Goal: Navigation & Orientation: Find specific page/section

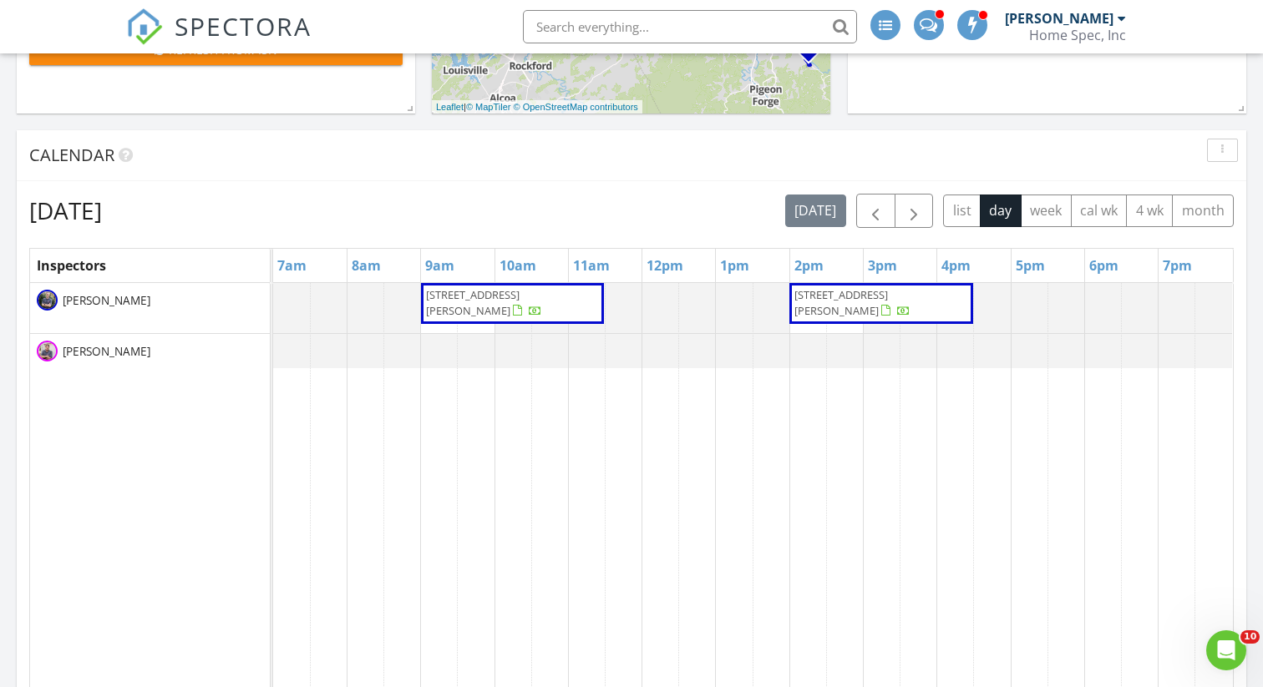
scroll to position [606, 0]
click at [1212, 210] on button "month" at bounding box center [1203, 210] width 62 height 33
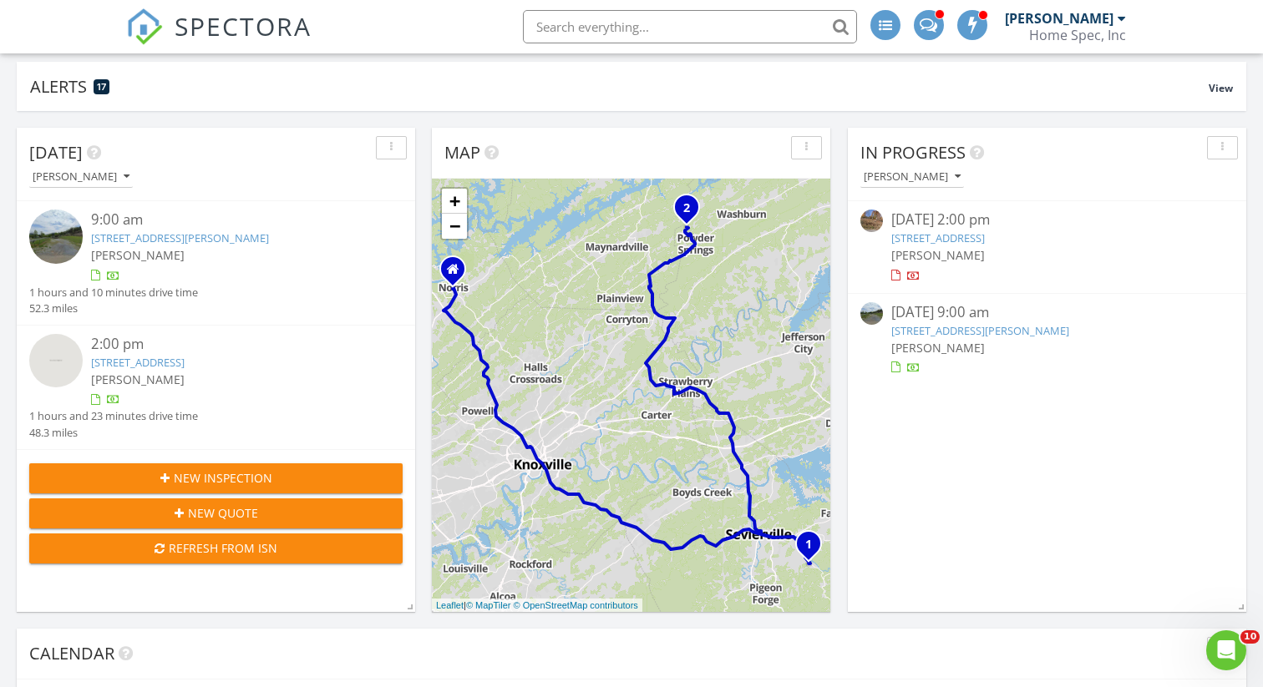
scroll to position [100, 0]
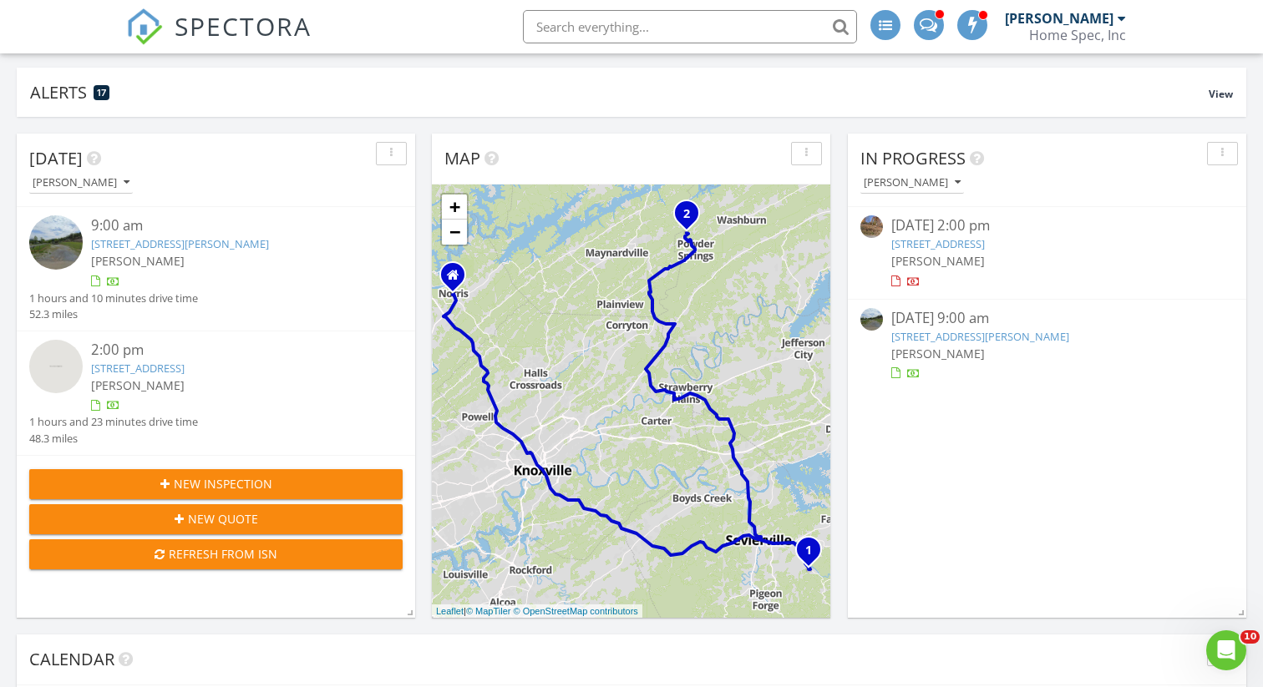
click at [160, 363] on link "291 Twin Ln, Washburn, TN 37888" at bounding box center [138, 368] width 94 height 15
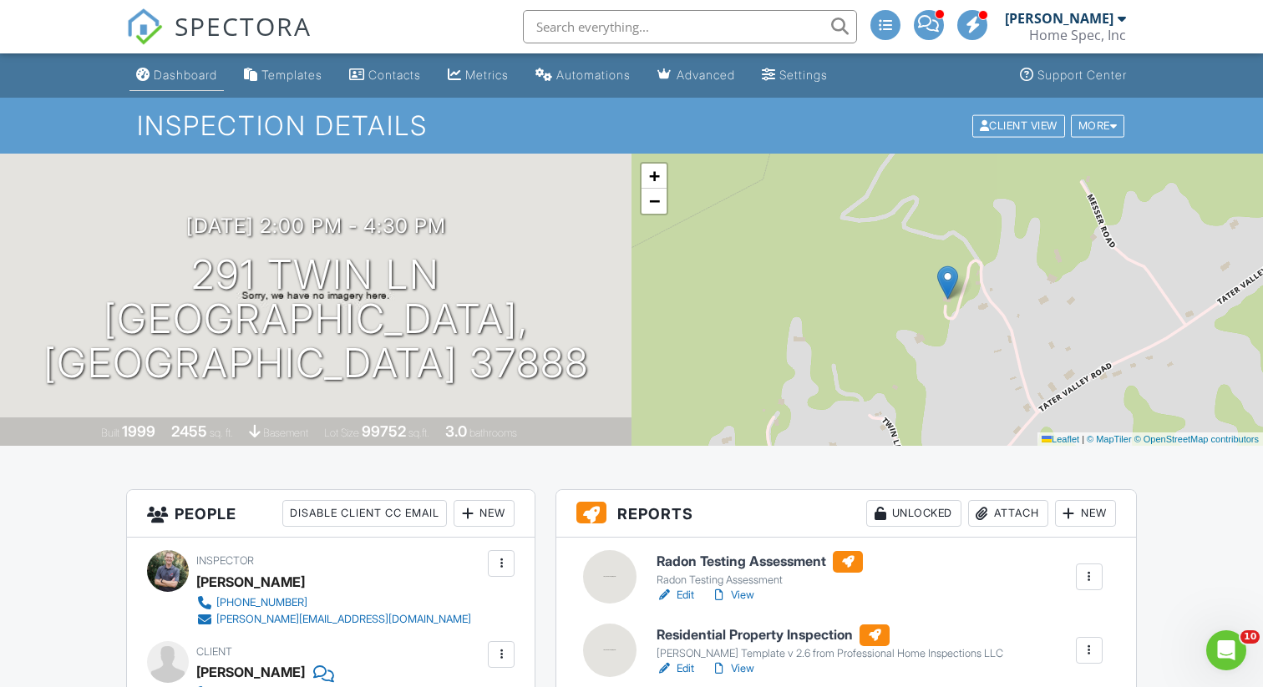
click at [199, 76] on div "Dashboard" at bounding box center [185, 75] width 63 height 14
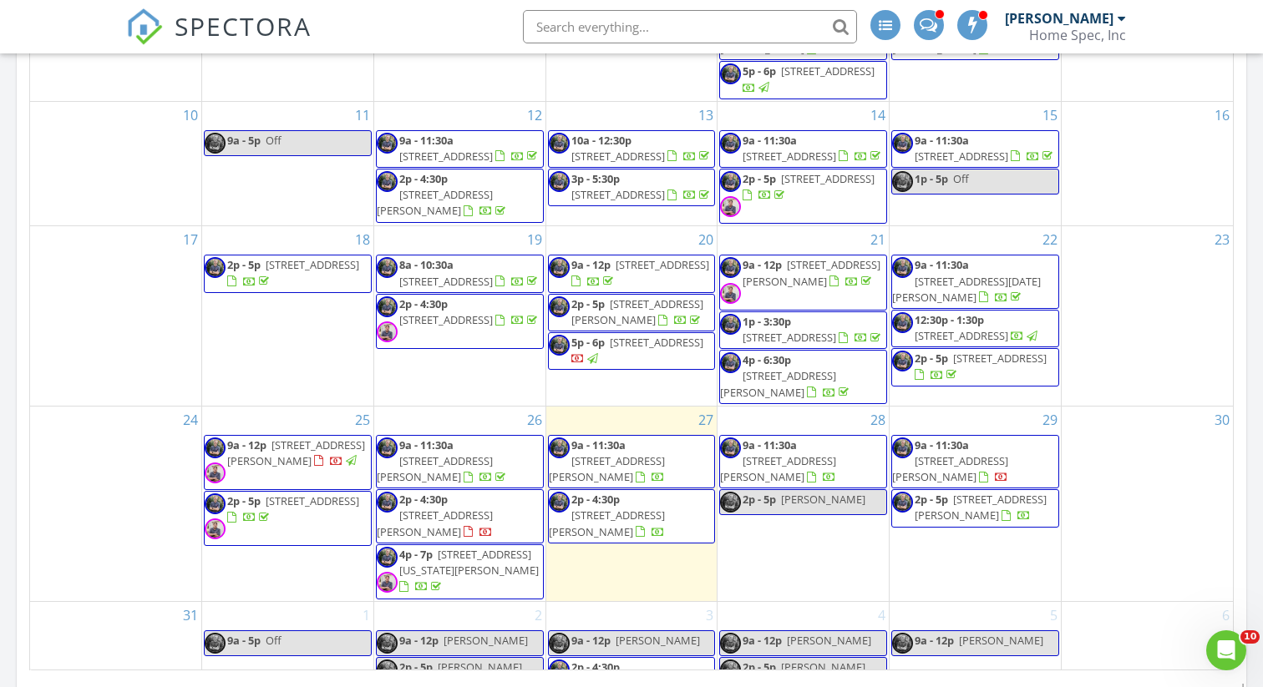
scroll to position [211, 0]
